Goal: Task Accomplishment & Management: Use online tool/utility

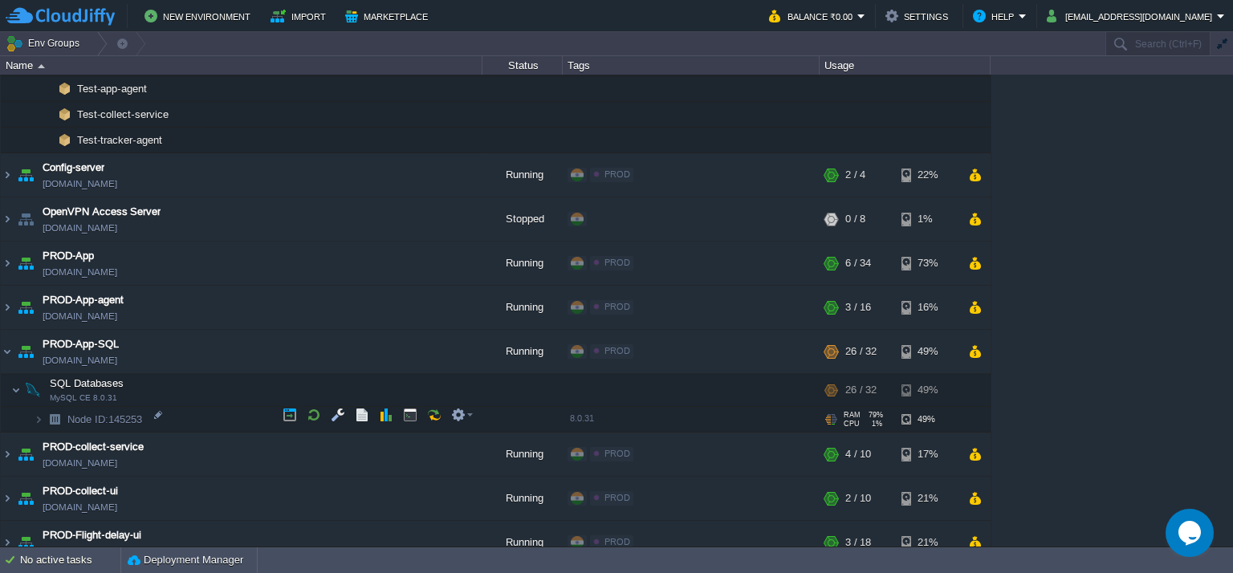
scroll to position [594, 0]
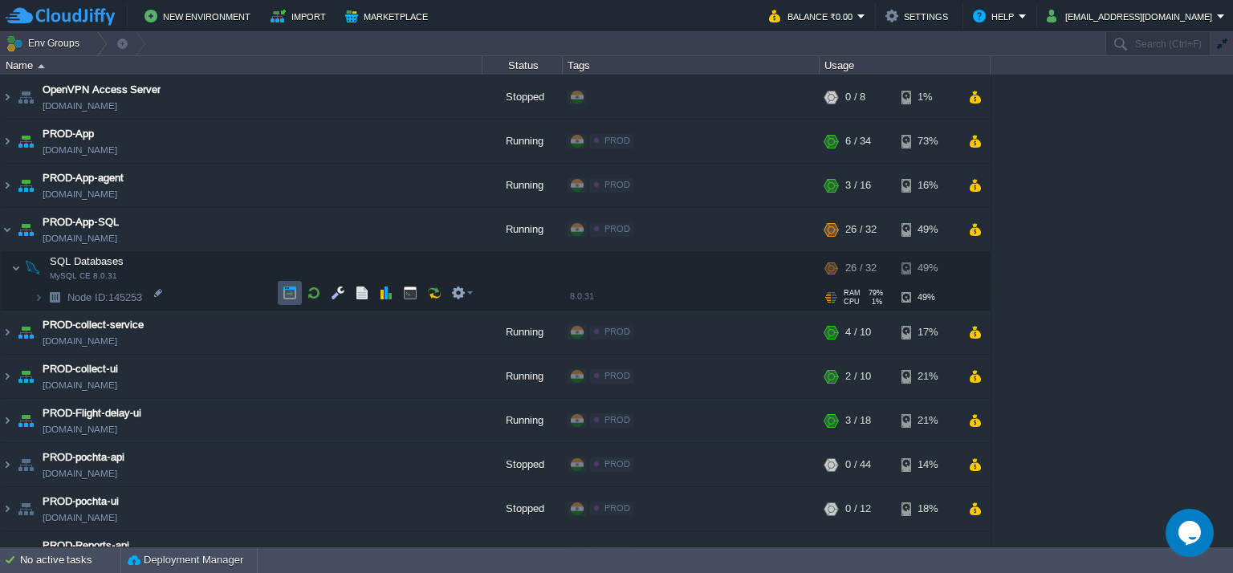
click at [292, 290] on button "button" at bounding box center [290, 293] width 14 height 14
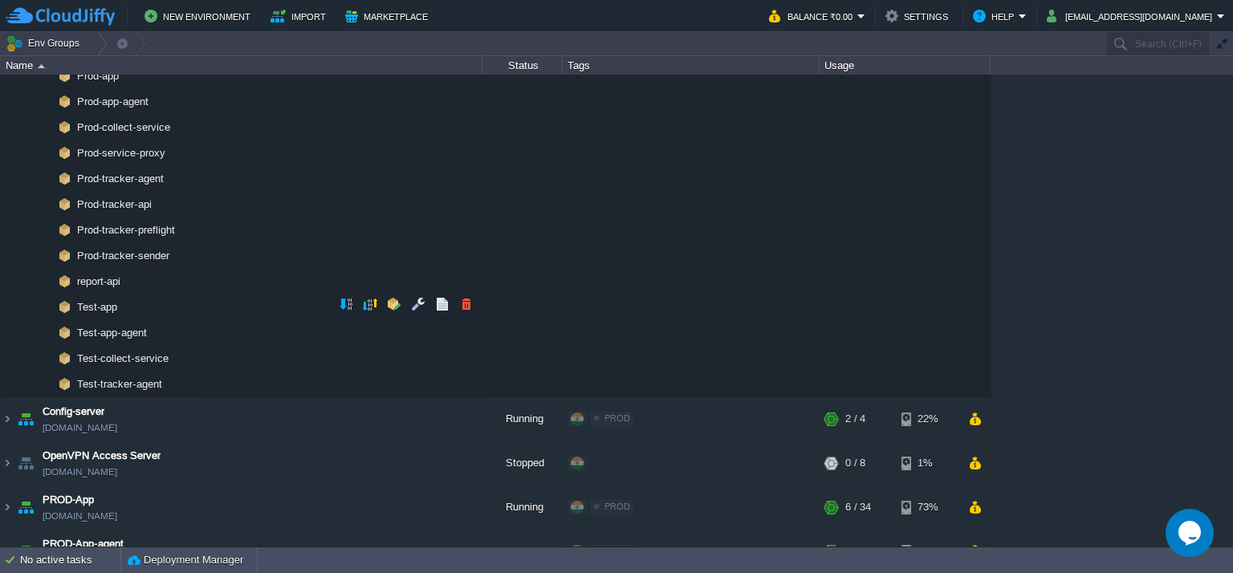
scroll to position [241, 0]
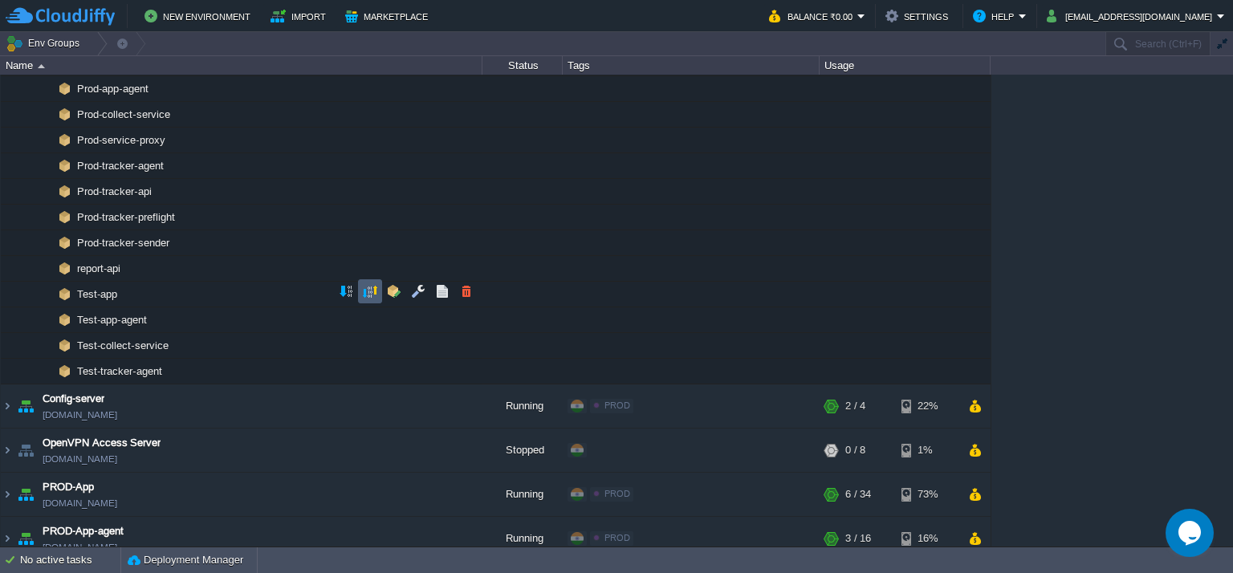
click at [377, 295] on td at bounding box center [370, 291] width 24 height 24
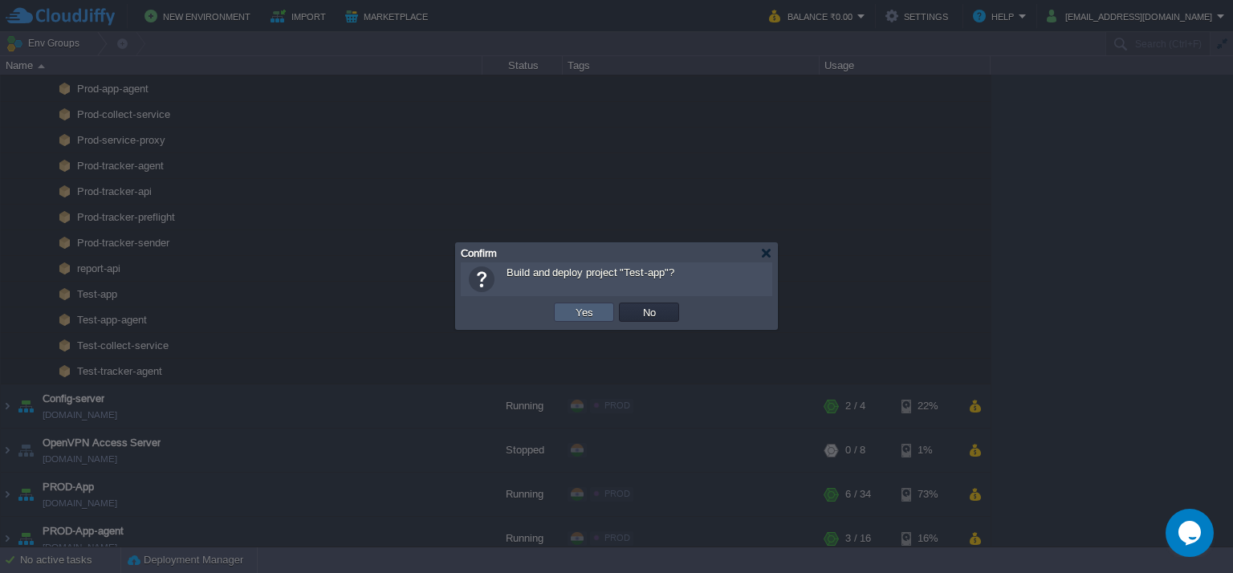
click at [580, 311] on button "Yes" at bounding box center [584, 312] width 27 height 14
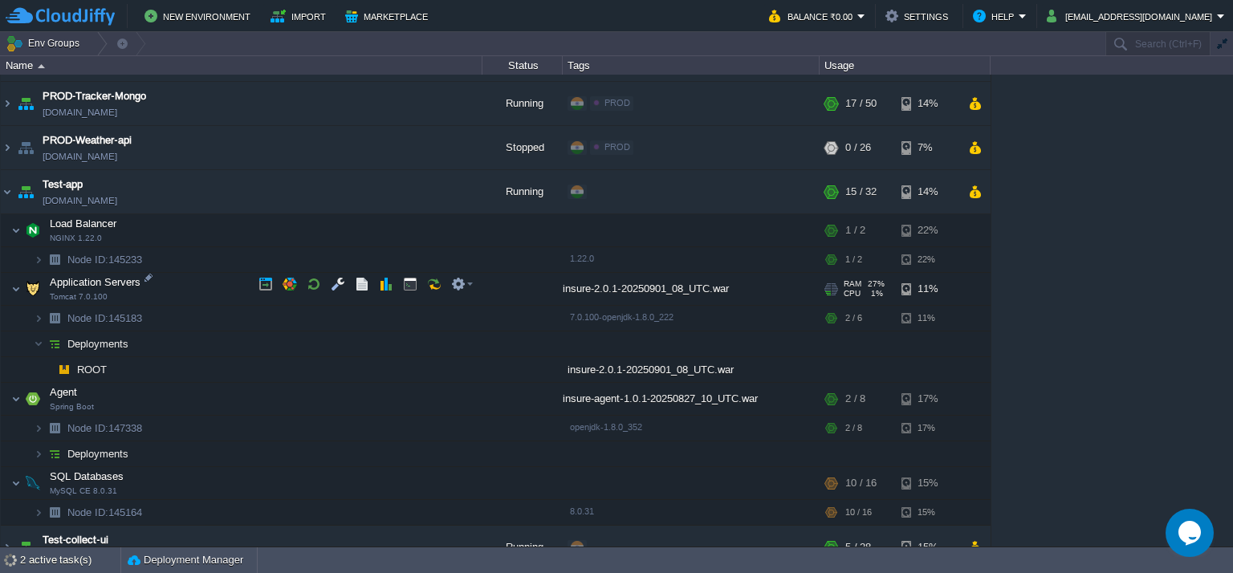
scroll to position [1239, 0]
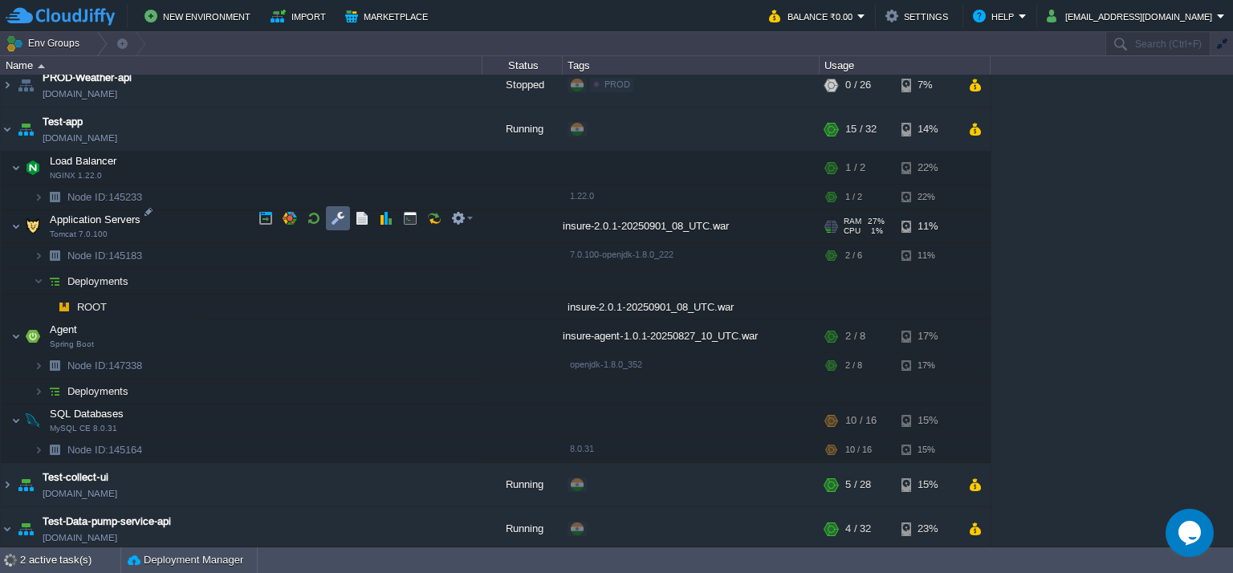
click at [339, 213] on button "button" at bounding box center [338, 218] width 14 height 14
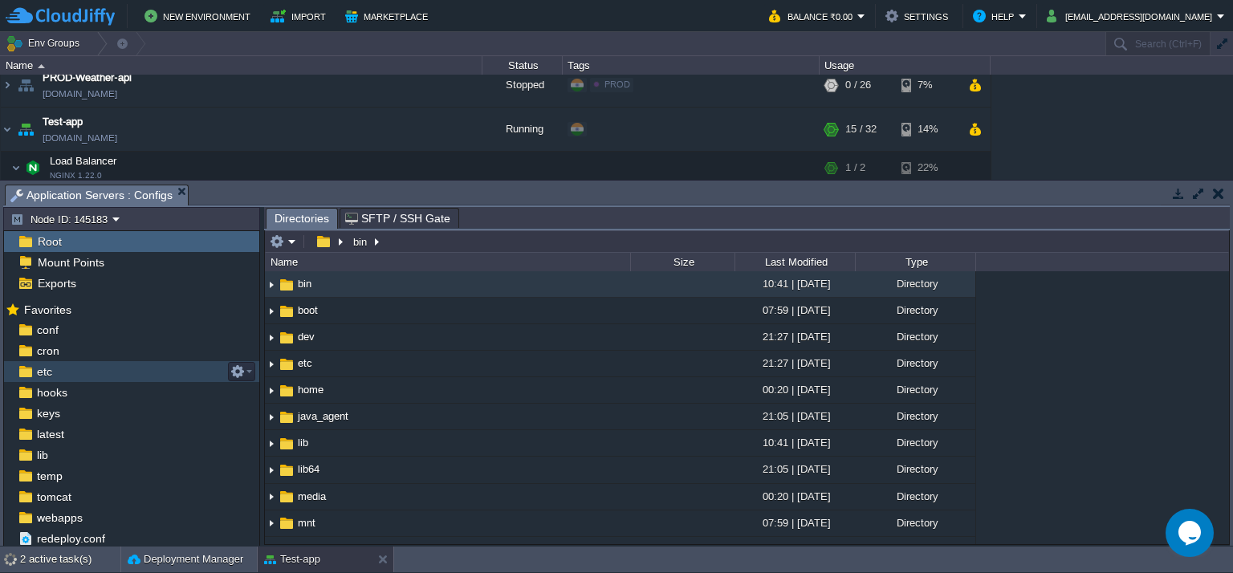
click at [131, 371] on div "etc" at bounding box center [131, 371] width 255 height 21
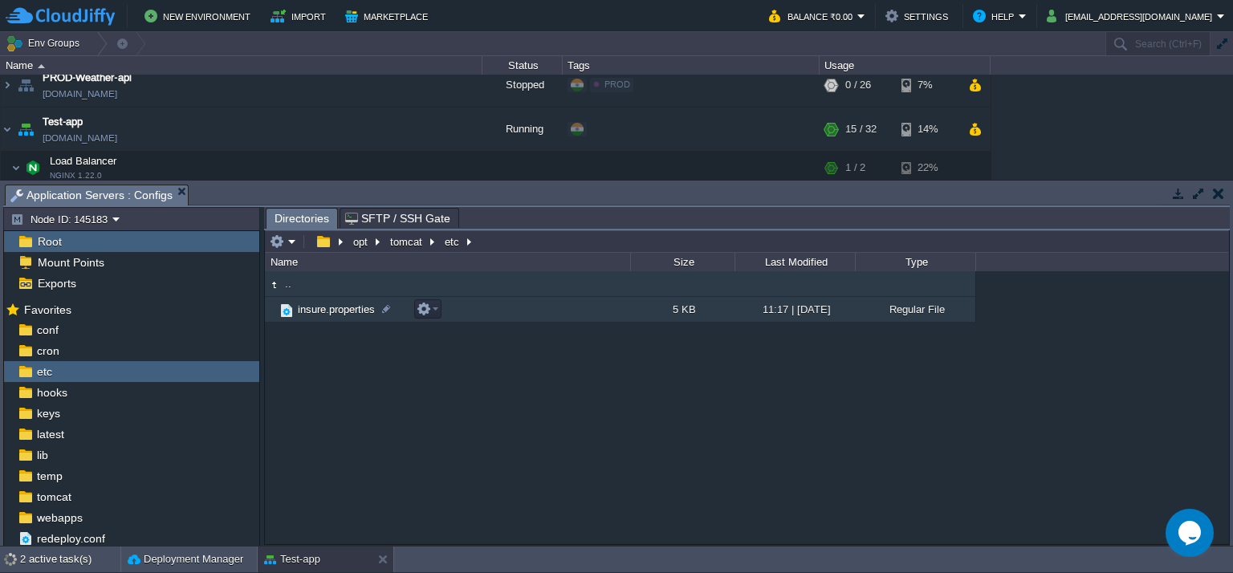
click at [513, 316] on td "insure.properties" at bounding box center [447, 310] width 365 height 26
click at [513, 315] on td "insure.properties" at bounding box center [447, 310] width 365 height 26
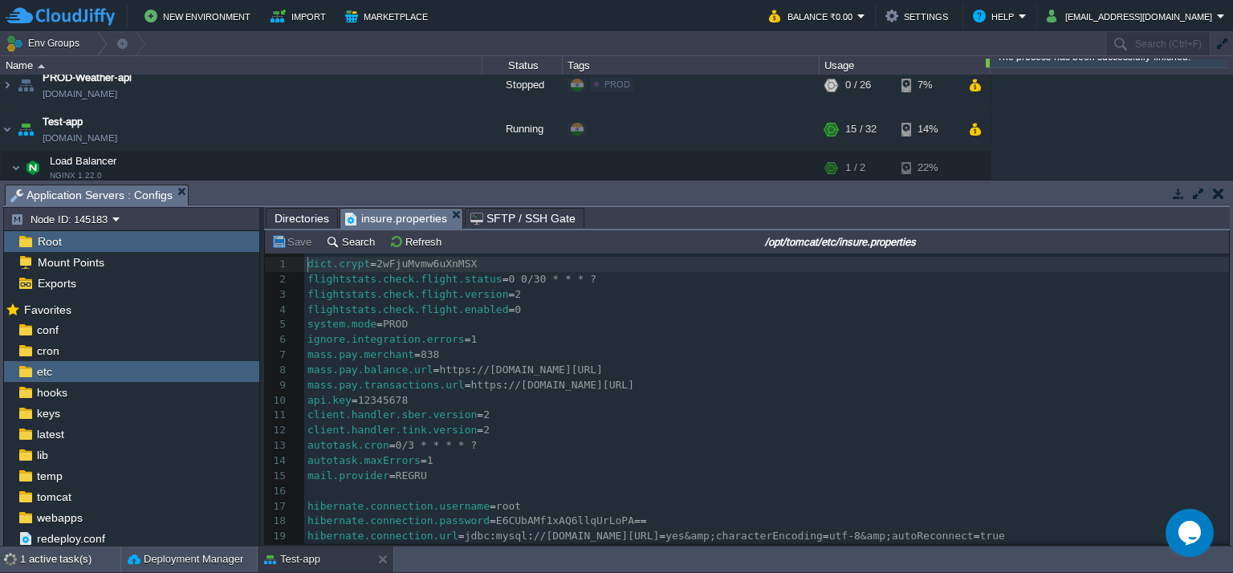
scroll to position [356, 0]
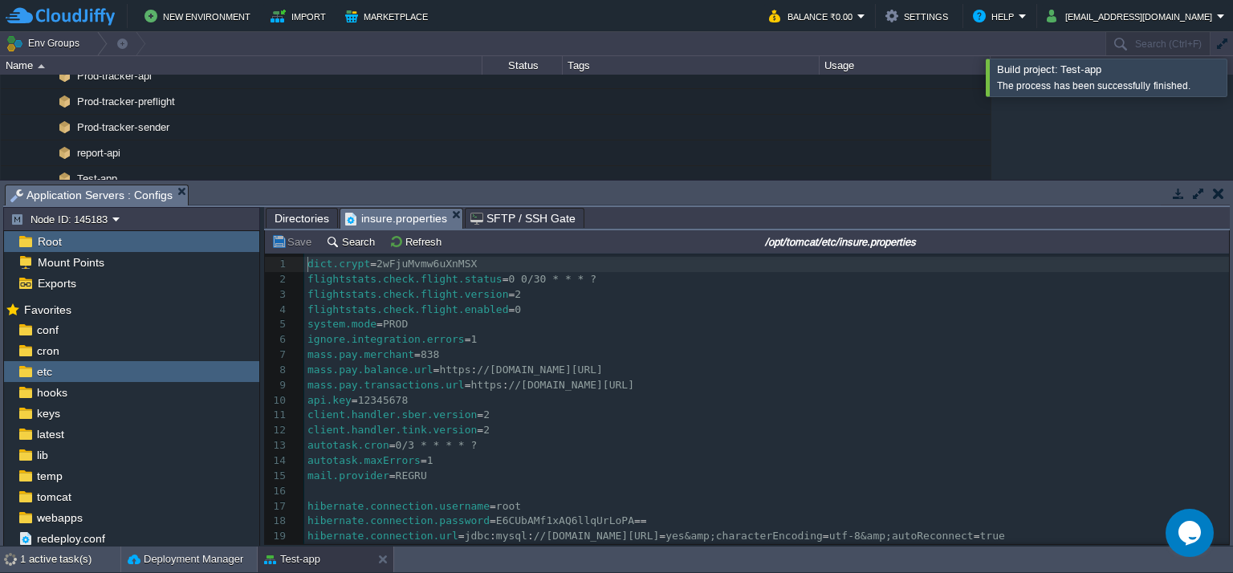
click at [470, 477] on pre "mail.provider = REGRU" at bounding box center [766, 476] width 925 height 15
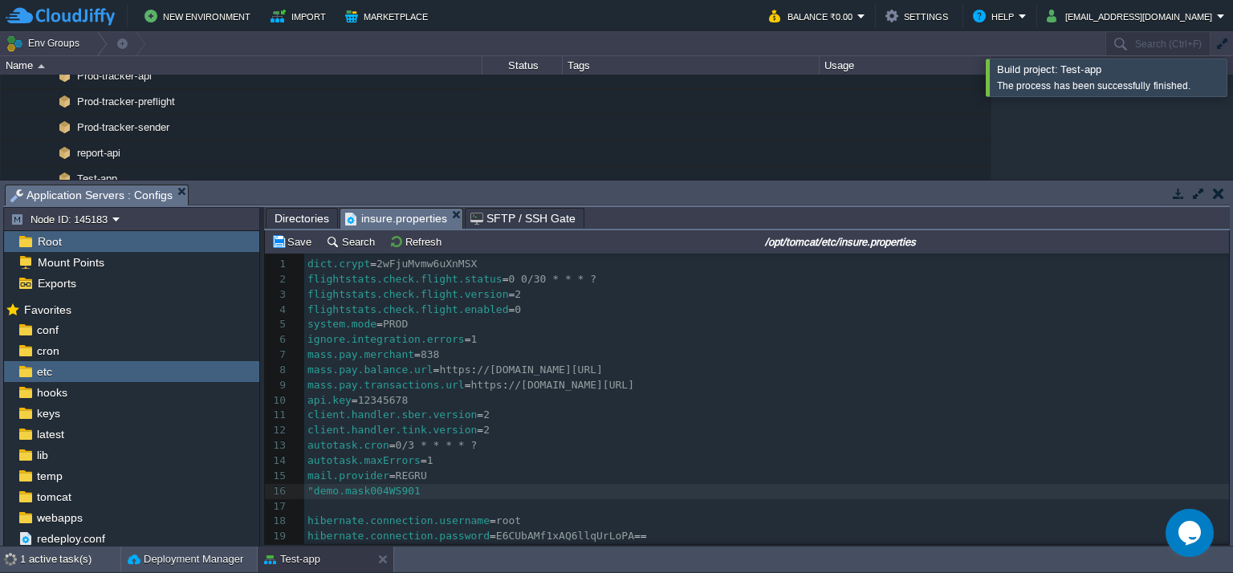
type textarea "="
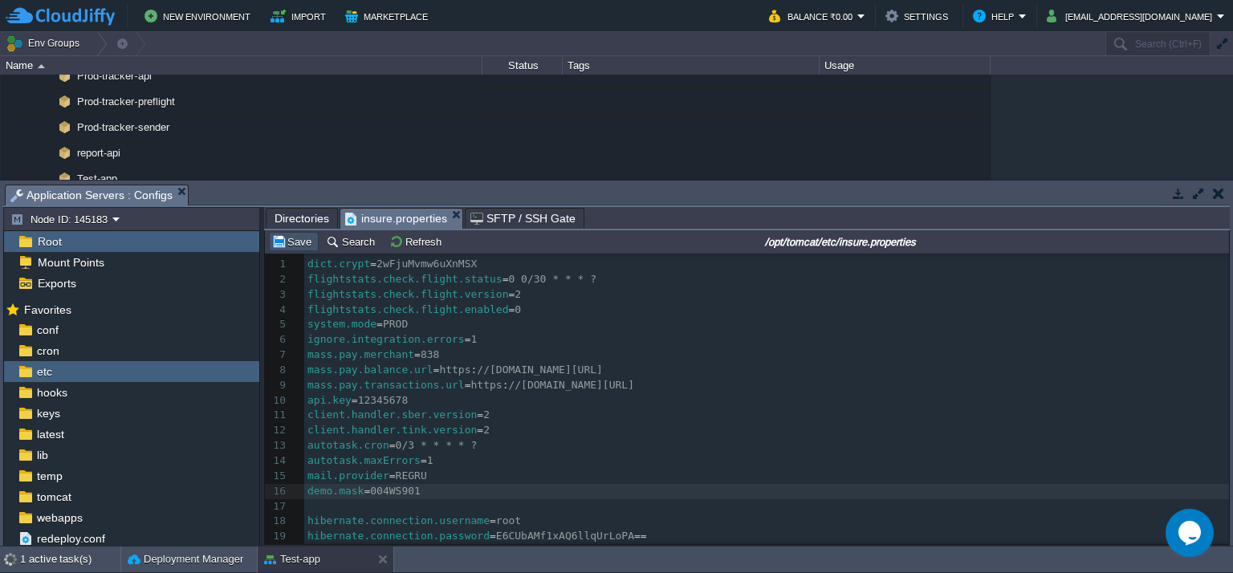
click at [291, 240] on button "Save" at bounding box center [293, 241] width 45 height 14
type textarea "demo.mask=004WS901"
drag, startPoint x: 423, startPoint y: 495, endPoint x: 286, endPoint y: 497, distance: 137.3
click at [420, 470] on pre "mail.provider = REGRU" at bounding box center [766, 476] width 925 height 15
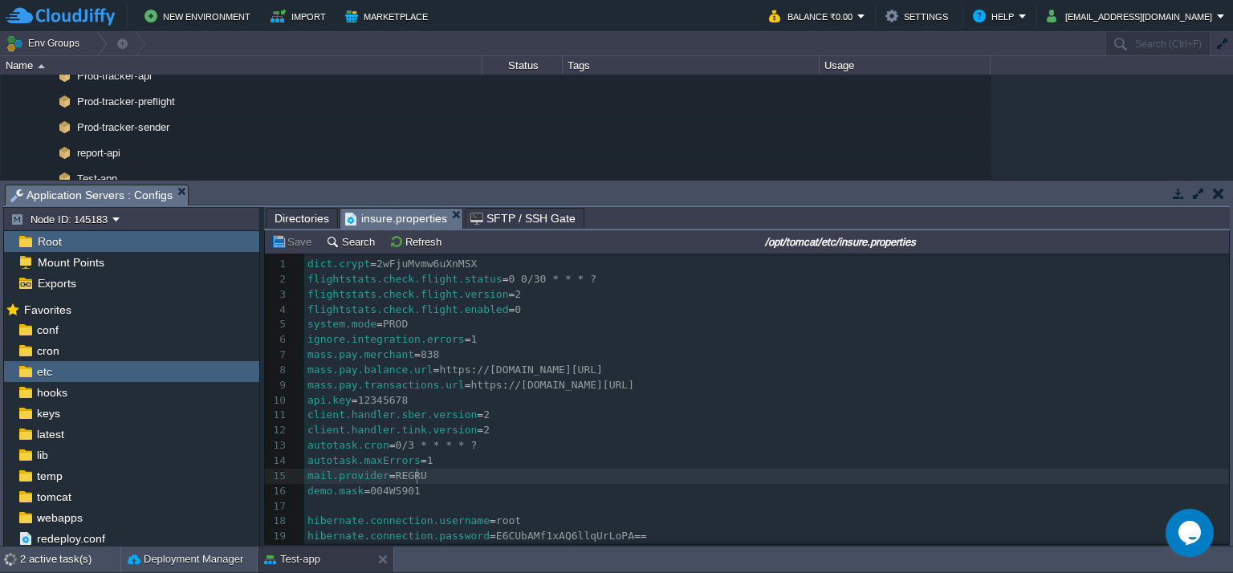
scroll to position [1365, 0]
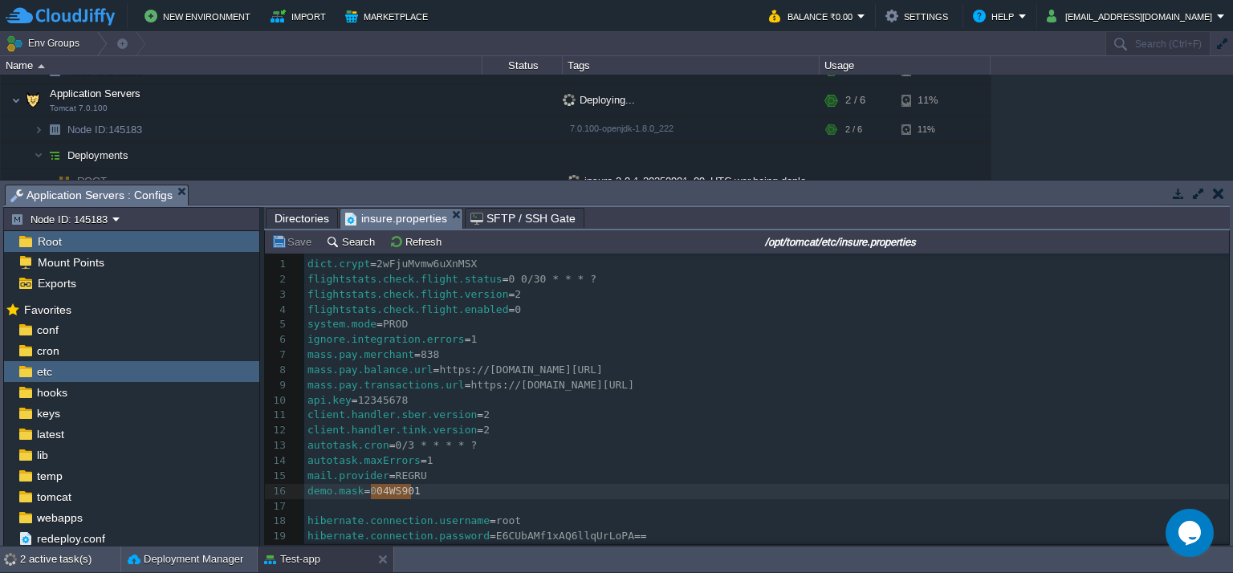
type textarea "demo.mask=004WS901"
drag, startPoint x: 413, startPoint y: 487, endPoint x: 303, endPoint y: 496, distance: 111.2
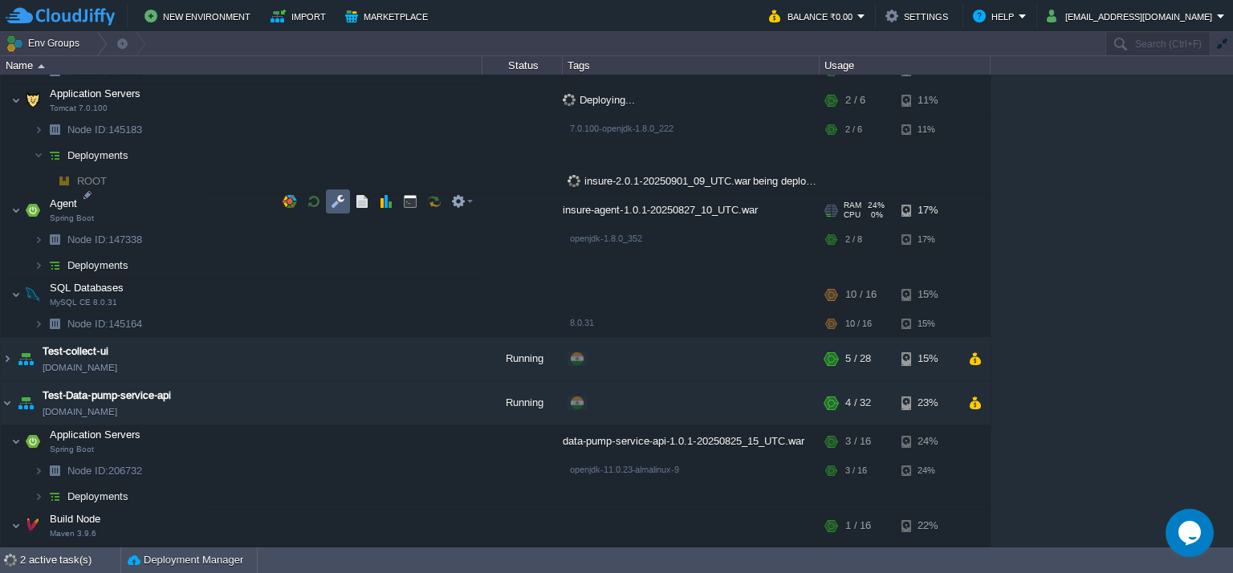
click at [340, 203] on button "button" at bounding box center [338, 201] width 14 height 14
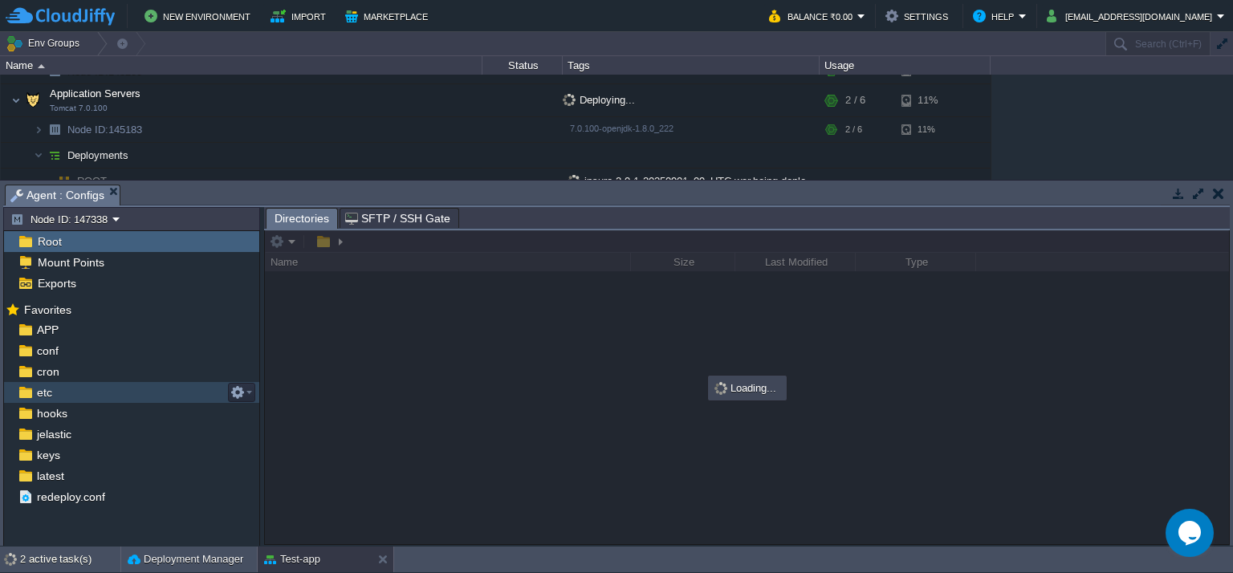
click at [74, 385] on div "etc" at bounding box center [131, 392] width 255 height 21
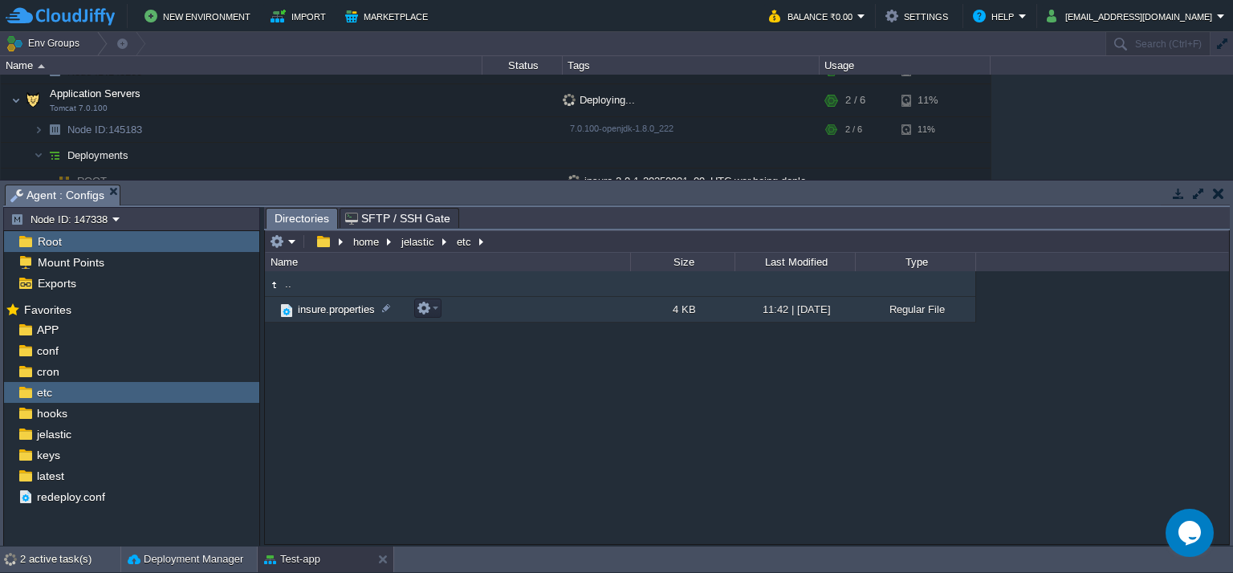
click at [476, 309] on td "insure.properties" at bounding box center [447, 310] width 365 height 26
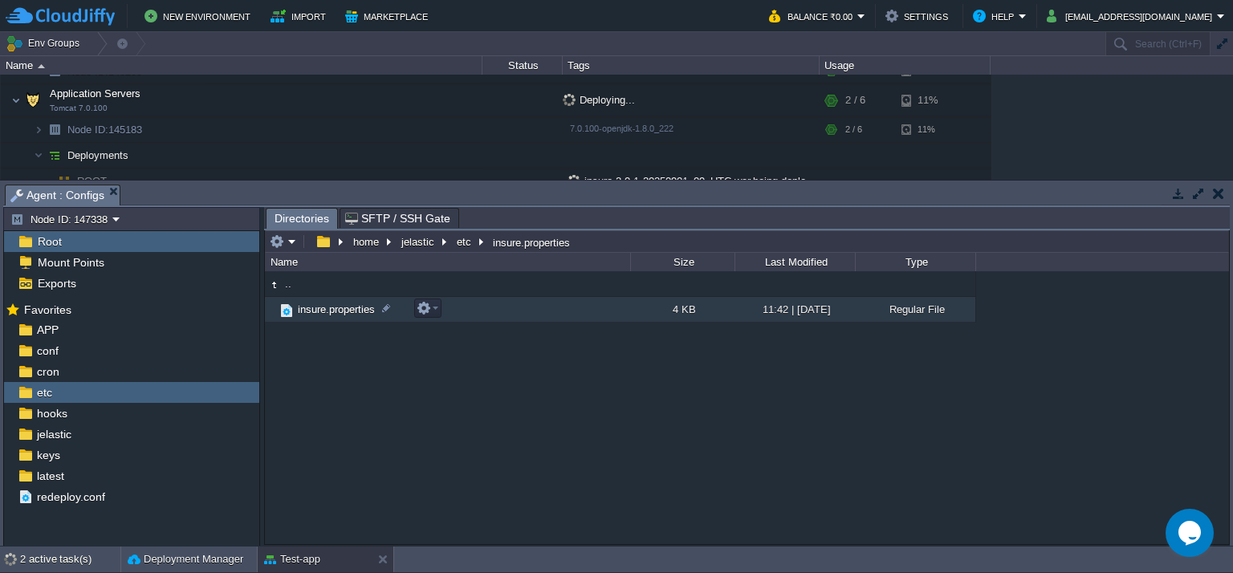
click at [476, 309] on td "insure.properties" at bounding box center [447, 310] width 365 height 26
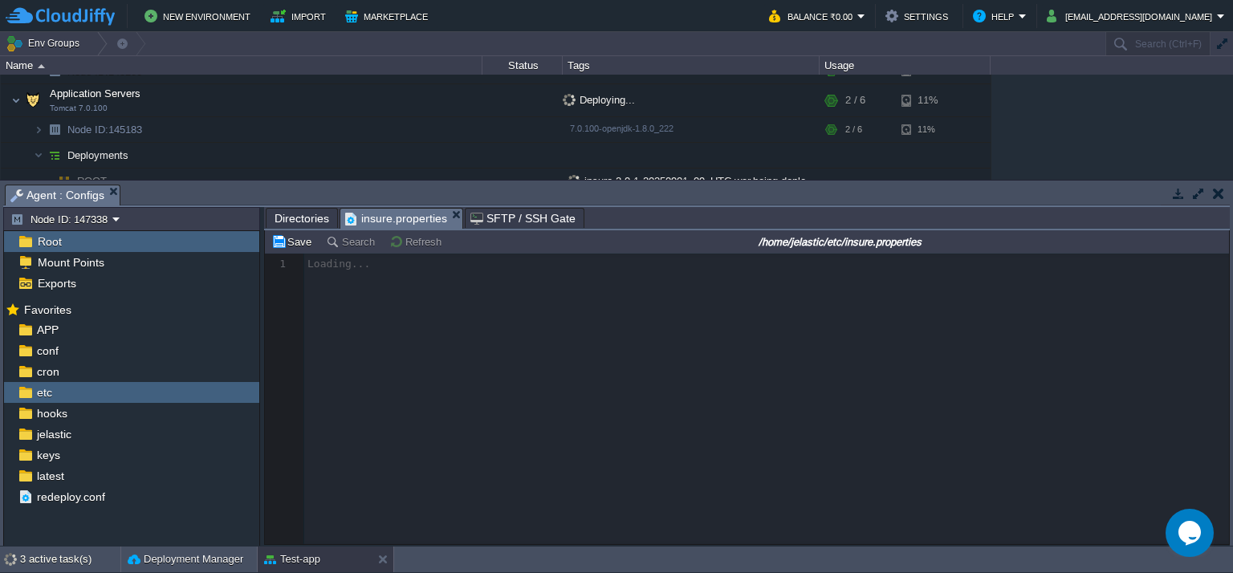
scroll to position [5, 0]
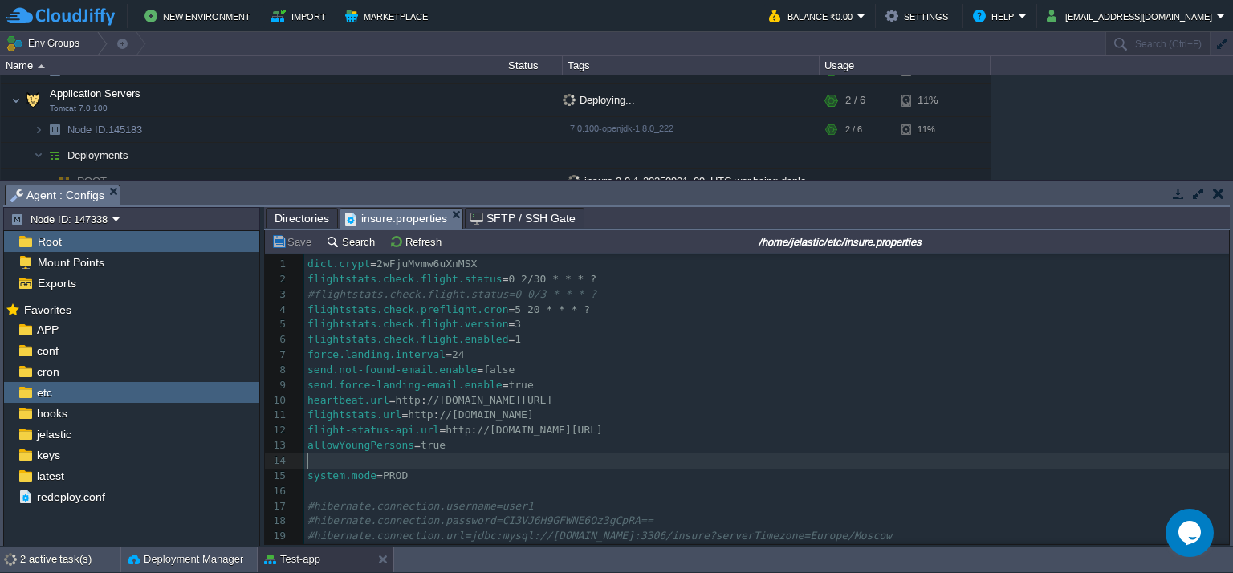
click at [466, 458] on pre "​" at bounding box center [766, 461] width 925 height 15
click at [303, 246] on button "Save" at bounding box center [293, 241] width 45 height 14
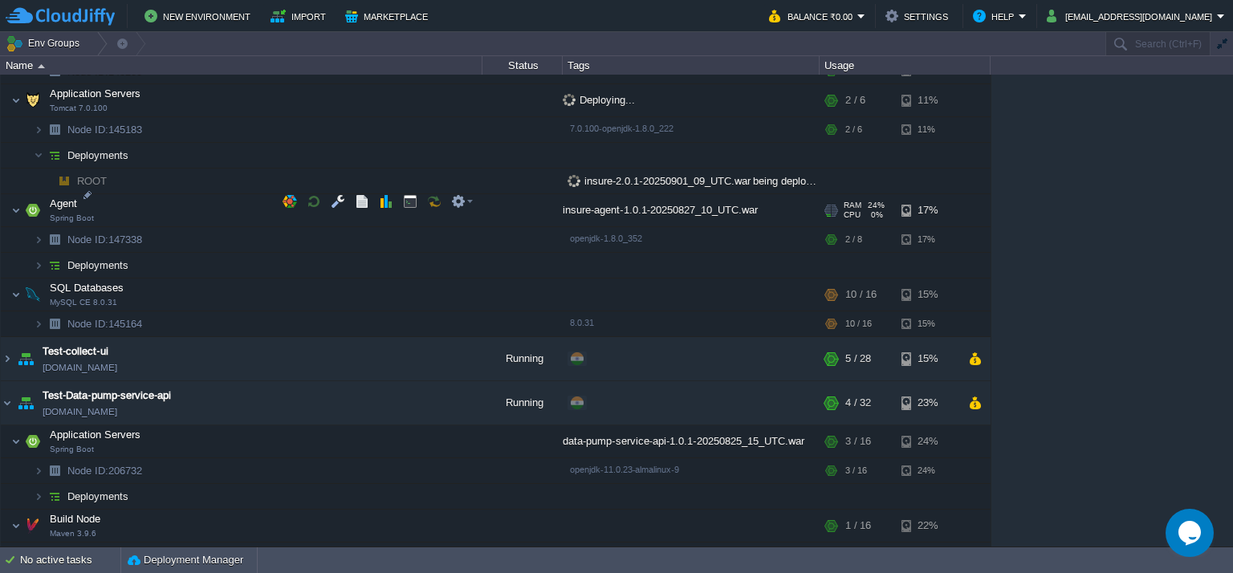
scroll to position [193, 0]
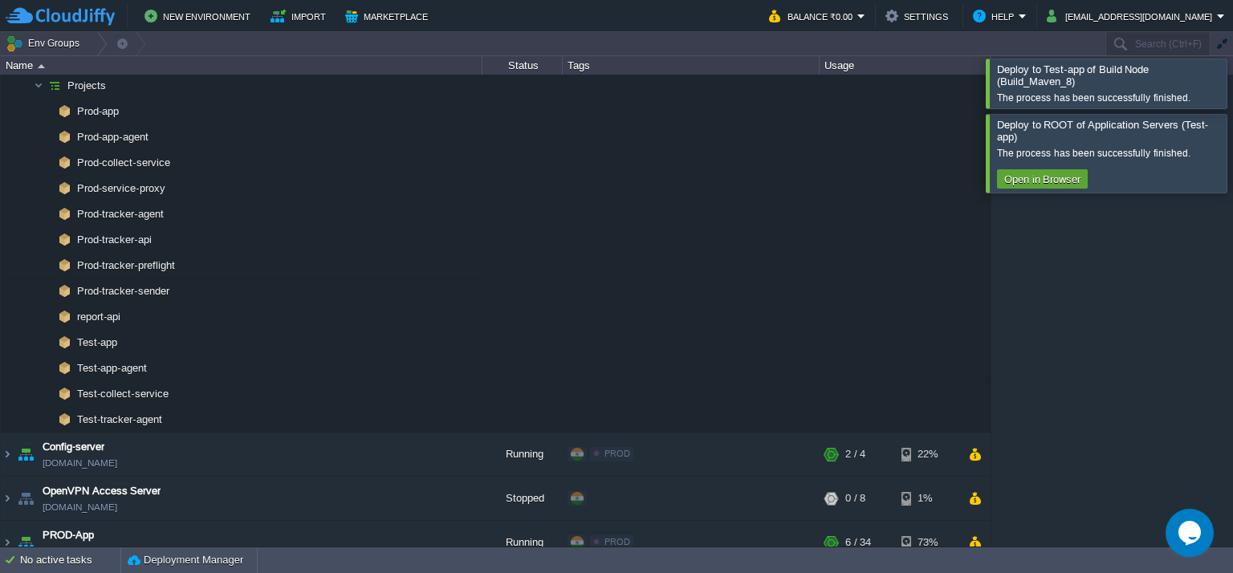
click at [1232, 85] on div at bounding box center [1252, 83] width 0 height 49
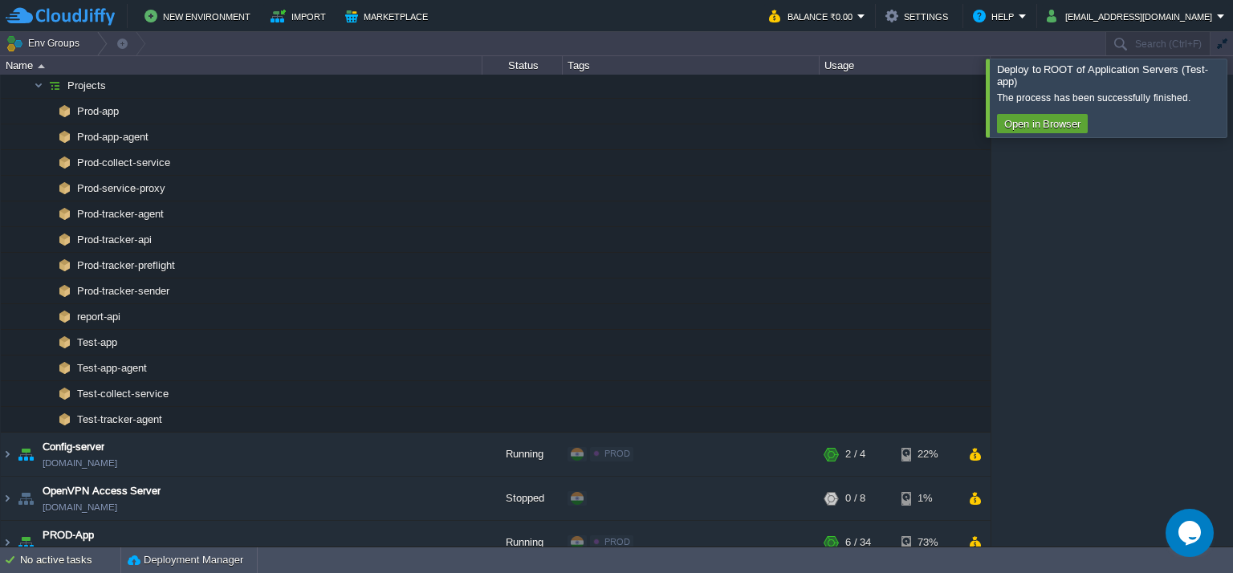
click at [1232, 124] on div at bounding box center [1252, 98] width 0 height 78
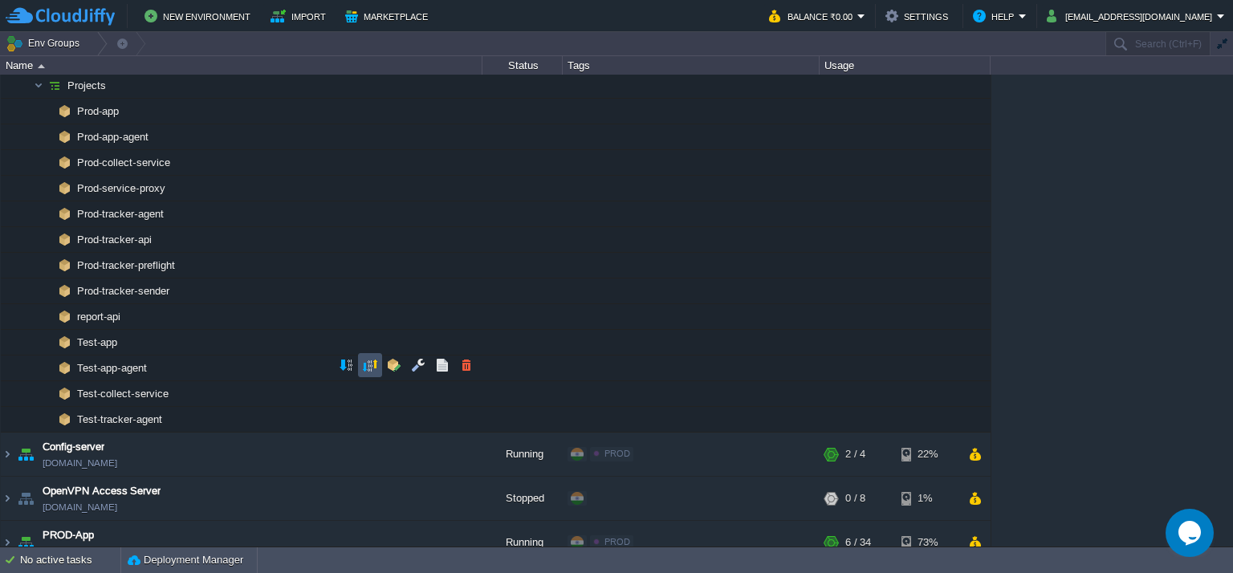
click at [376, 369] on button "button" at bounding box center [370, 365] width 14 height 14
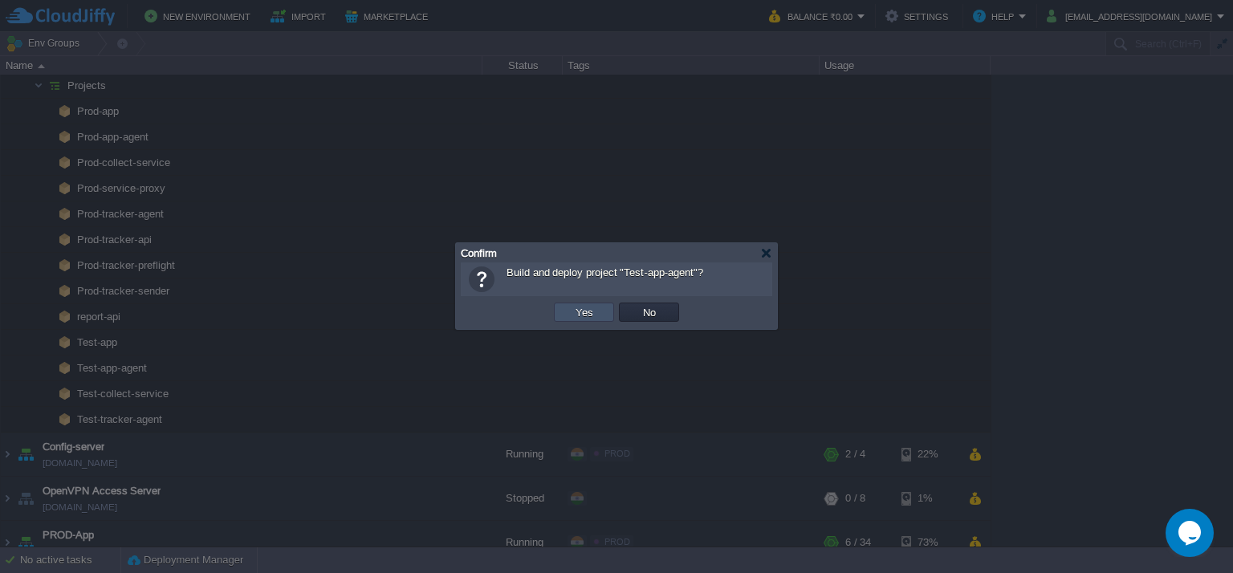
click at [590, 317] on button "Yes" at bounding box center [584, 312] width 27 height 14
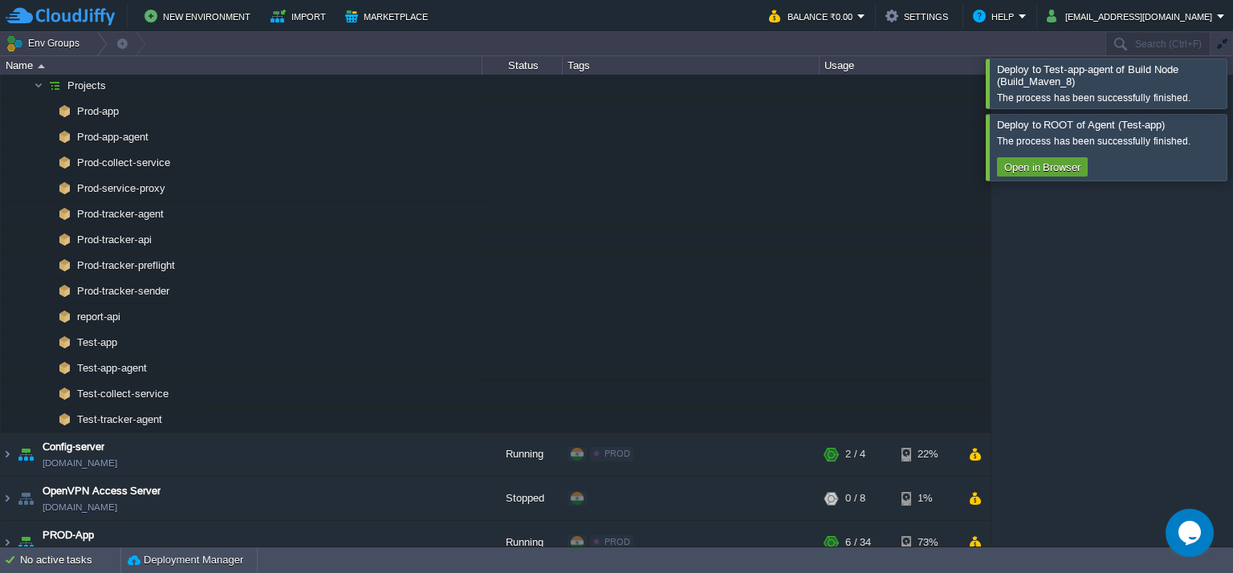
scroll to position [195, 0]
